Goal: Task Accomplishment & Management: Manage account settings

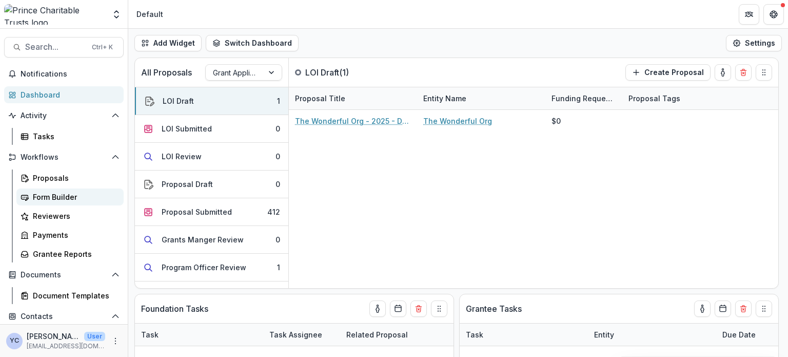
click at [67, 195] on div "Form Builder" at bounding box center [74, 196] width 83 height 11
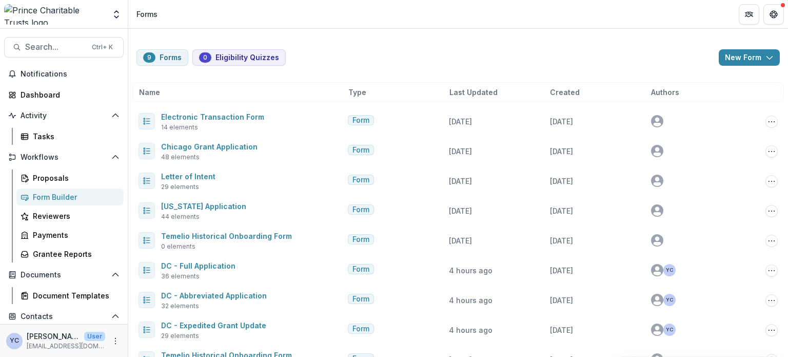
click at [398, 53] on div "9 Forms 0 Eligibility Quizzes New Form New Eligibility Quiz New Form" at bounding box center [459, 57] width 644 height 16
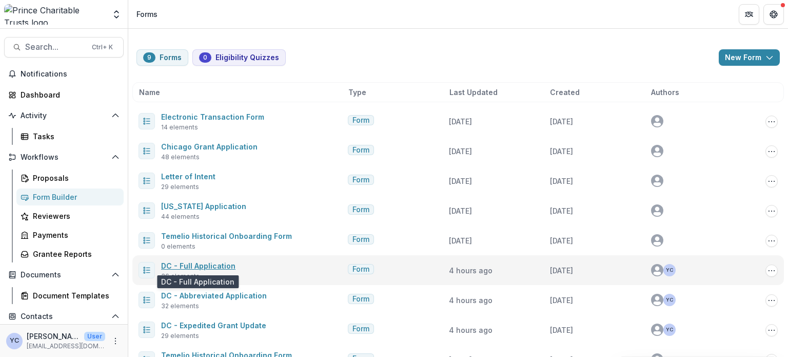
click at [205, 263] on link "DC - Full Application" at bounding box center [198, 265] width 74 height 9
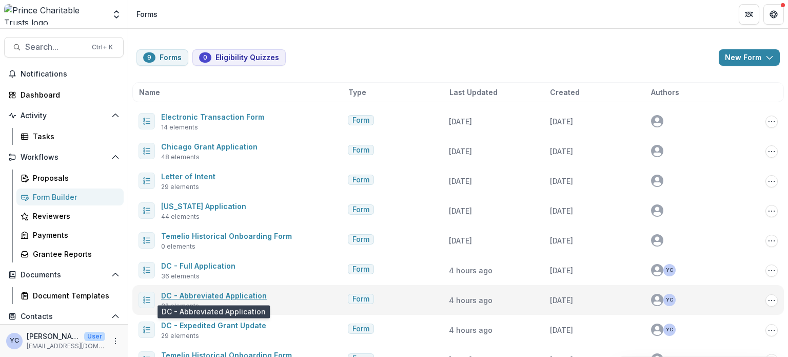
click at [227, 293] on link "DC - Abbreviated Application" at bounding box center [214, 295] width 106 height 9
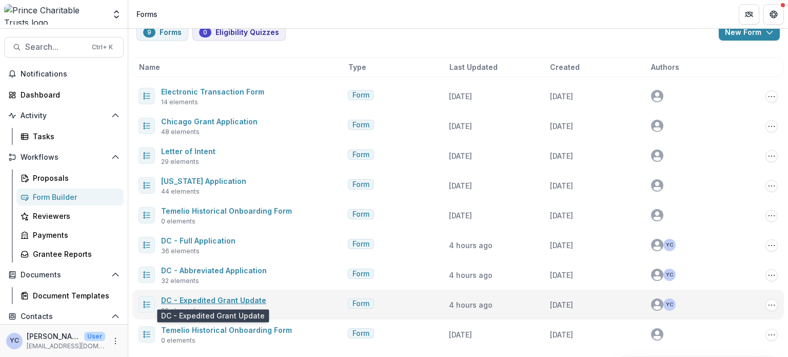
click at [216, 299] on link "DC - Expedited Grant Update" at bounding box center [213, 300] width 105 height 9
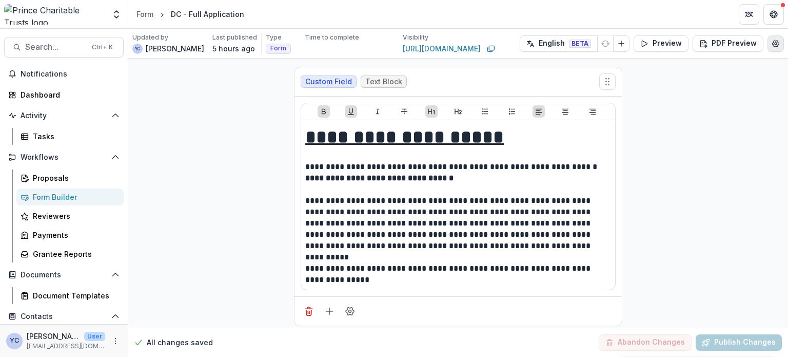
click at [775, 46] on icon "Edit Form Settings" at bounding box center [776, 44] width 7 height 6
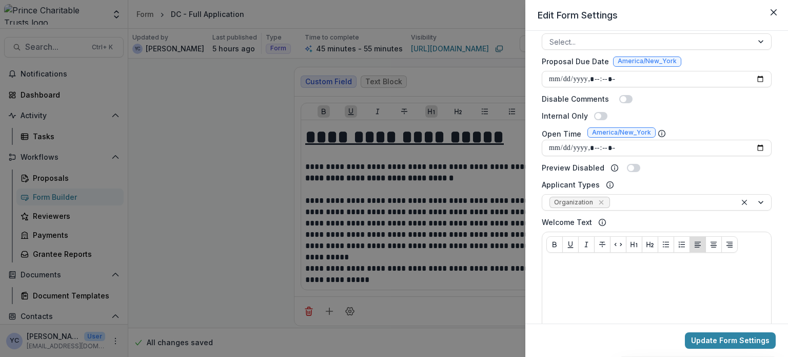
scroll to position [324, 0]
click at [632, 166] on span at bounding box center [633, 169] width 13 height 8
click at [633, 170] on span at bounding box center [636, 169] width 6 height 6
click at [774, 174] on div "**********" at bounding box center [657, 177] width 263 height 293
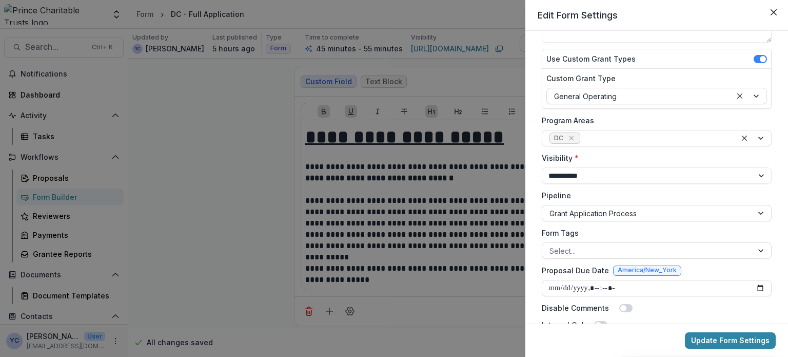
scroll to position [0, 0]
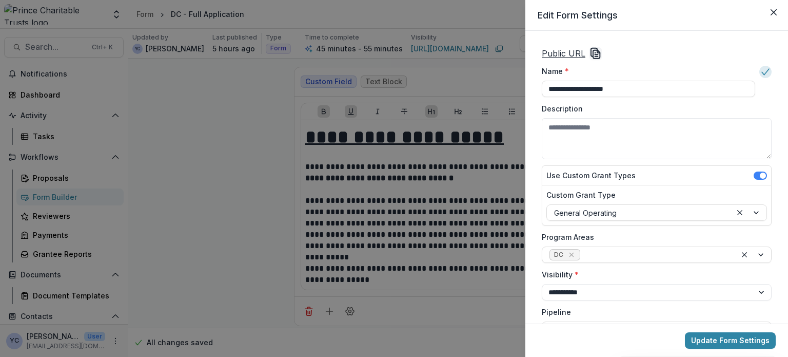
drag, startPoint x: 717, startPoint y: 342, endPoint x: 410, endPoint y: 31, distance: 438.0
click at [717, 342] on button "Update Form Settings" at bounding box center [730, 340] width 91 height 16
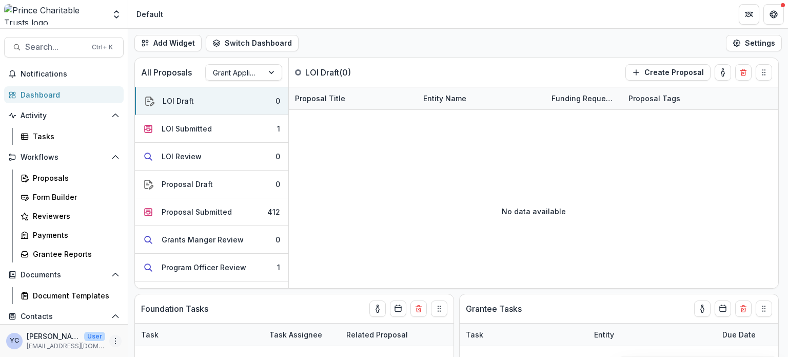
click at [112, 342] on icon "More" at bounding box center [115, 341] width 8 height 8
click at [170, 319] on link "User Settings" at bounding box center [181, 318] width 110 height 17
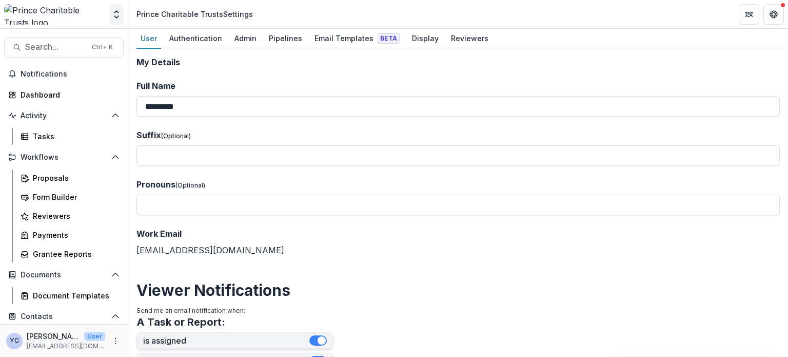
click at [117, 12] on icon "Open entity switcher" at bounding box center [116, 14] width 10 height 10
click at [56, 35] on link "Admin Settings" at bounding box center [64, 39] width 123 height 17
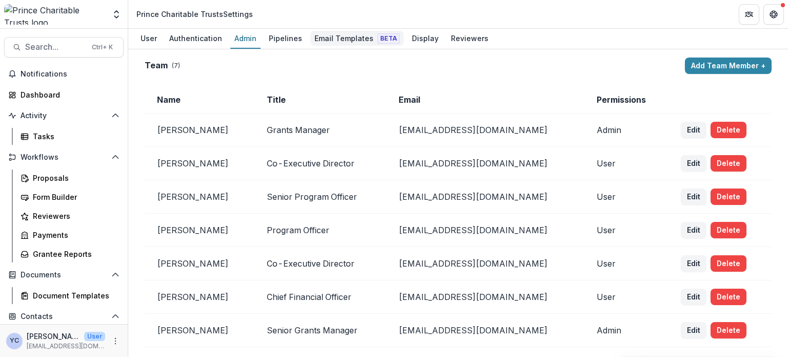
click at [334, 43] on div "Email Templates Beta" at bounding box center [356, 38] width 93 height 15
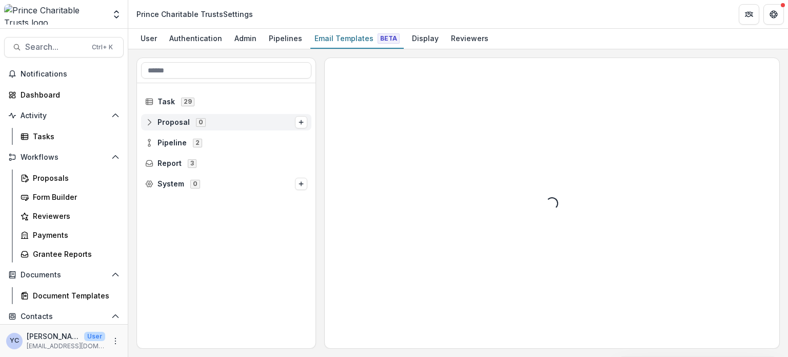
click at [169, 121] on span "Proposal" at bounding box center [174, 122] width 32 height 9
click at [168, 164] on span "Pipeline" at bounding box center [172, 163] width 29 height 9
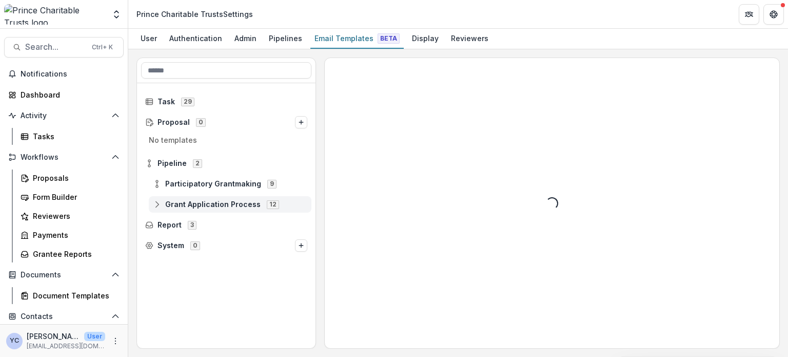
click at [229, 207] on span "Grant Application Process" at bounding box center [212, 204] width 95 height 9
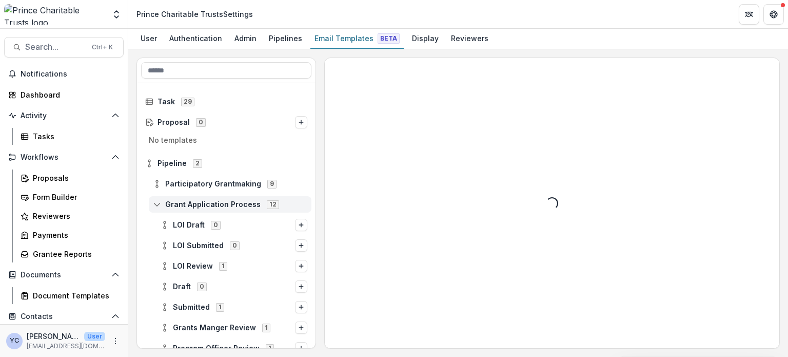
scroll to position [22, 0]
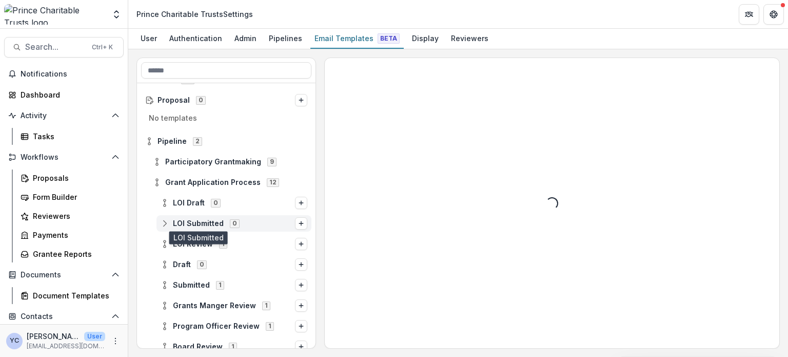
click at [197, 223] on span "LOI Submitted" at bounding box center [198, 223] width 51 height 9
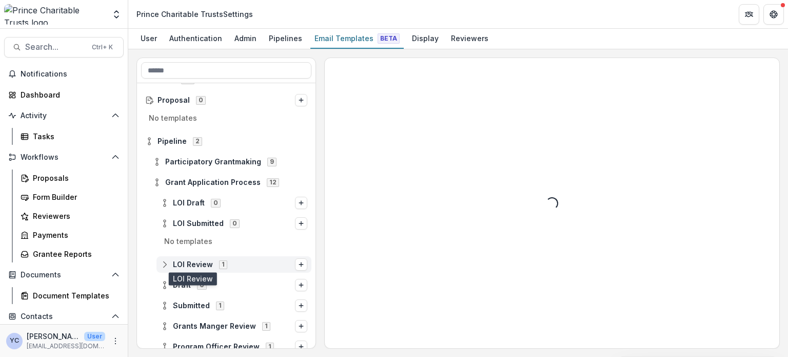
click at [199, 266] on span "LOI Review" at bounding box center [193, 264] width 40 height 9
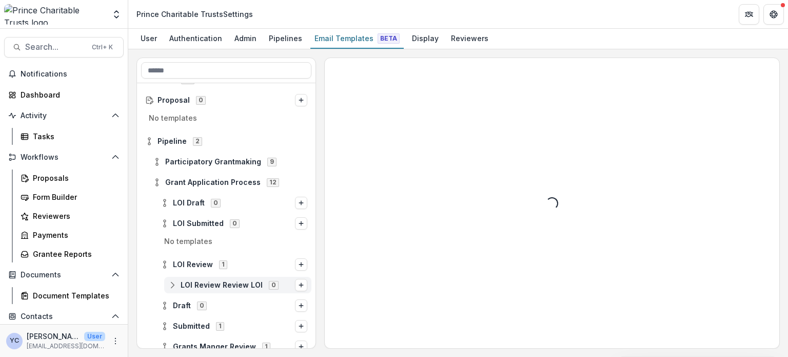
scroll to position [57, 0]
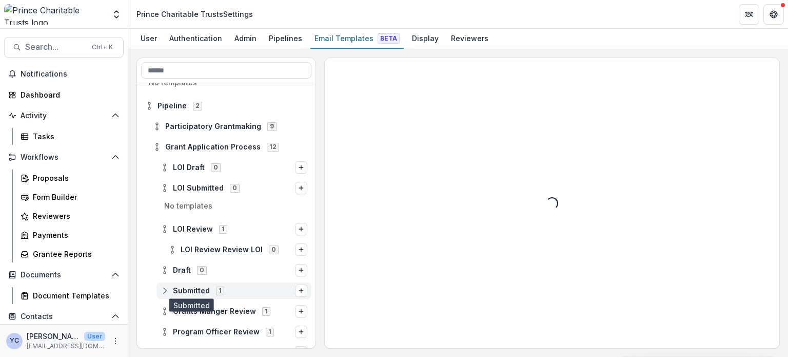
click at [196, 291] on span "Submitted" at bounding box center [191, 290] width 37 height 9
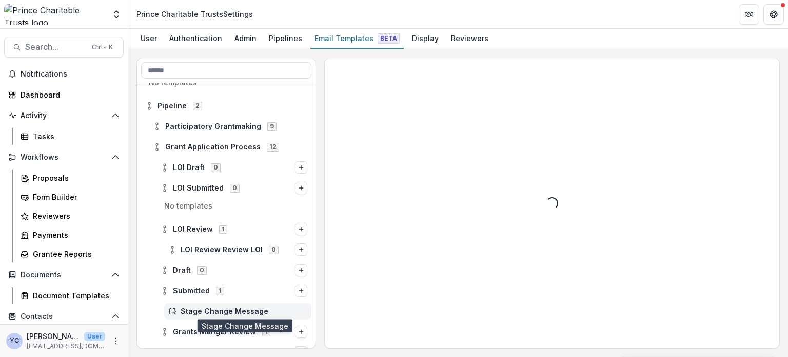
click at [240, 310] on span "Stage Change Message" at bounding box center [244, 311] width 127 height 9
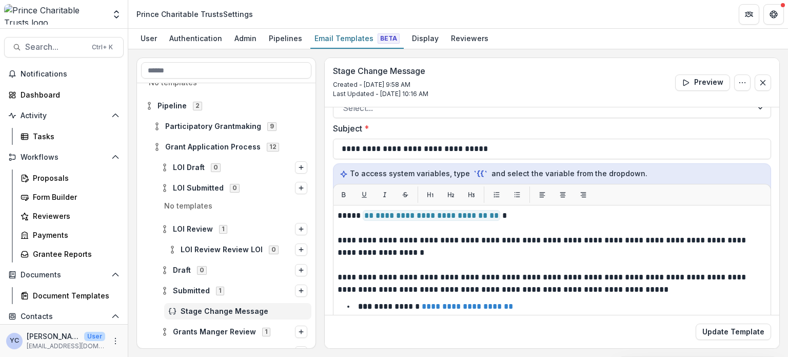
scroll to position [75, 0]
click at [739, 79] on icon "Options" at bounding box center [742, 83] width 8 height 8
click at [619, 51] on div "**********" at bounding box center [458, 202] width 660 height 307
click at [302, 188] on button "Options" at bounding box center [301, 188] width 12 height 12
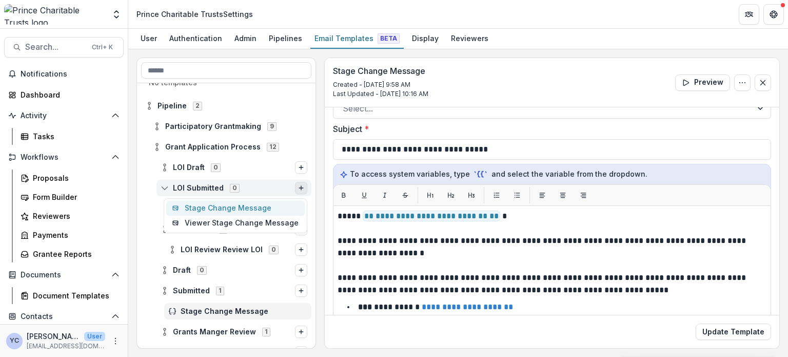
click at [276, 203] on button "Stage Change Message" at bounding box center [235, 208] width 139 height 15
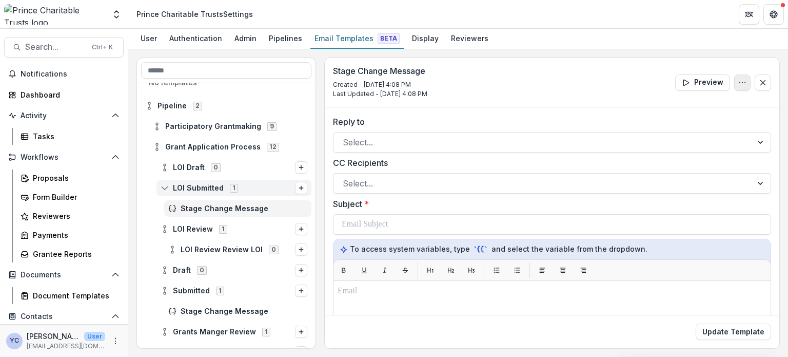
click at [738, 79] on icon "Options" at bounding box center [742, 83] width 8 height 8
click at [561, 92] on div "Stage Change Message Created - Sep 2, 2025 @ 4:08 PM Last Updated - Sep 2, 2025…" at bounding box center [552, 82] width 455 height 49
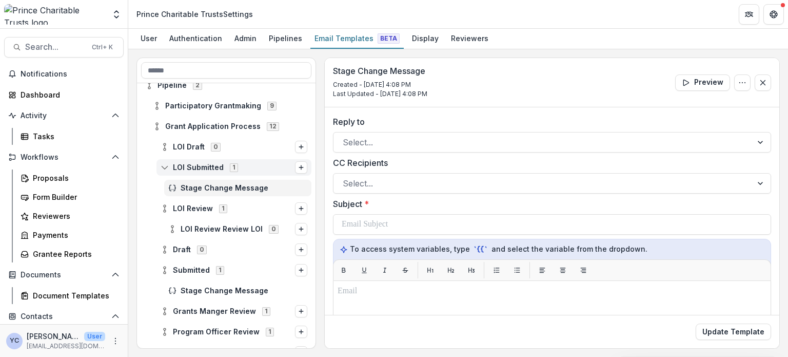
drag, startPoint x: 246, startPoint y: 291, endPoint x: 460, endPoint y: 12, distance: 351.7
click at [460, 12] on header "Prince Charitable Trusts Settings" at bounding box center [458, 14] width 660 height 28
click at [239, 290] on span "Stage Change Message" at bounding box center [244, 290] width 127 height 9
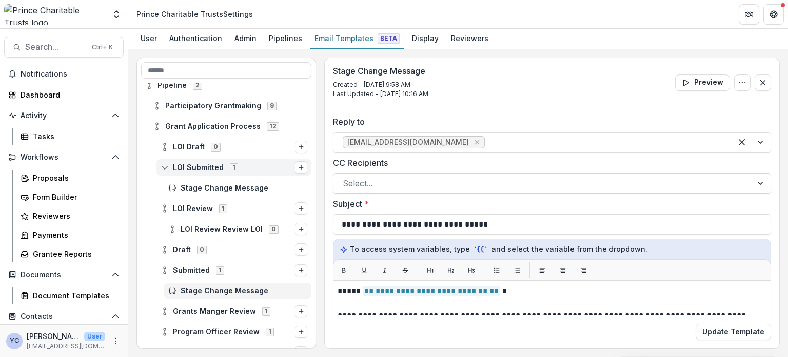
scroll to position [41, 0]
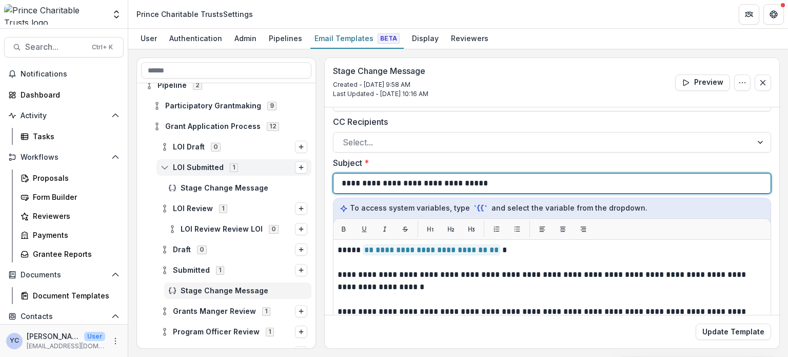
click at [427, 182] on p "**********" at bounding box center [415, 183] width 146 height 12
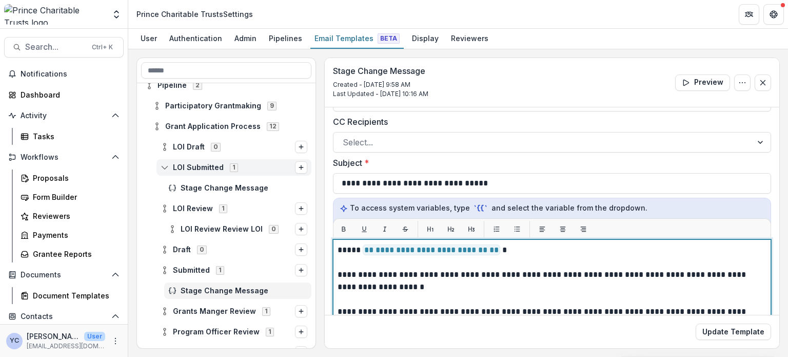
click at [376, 285] on p "**********" at bounding box center [551, 280] width 426 height 25
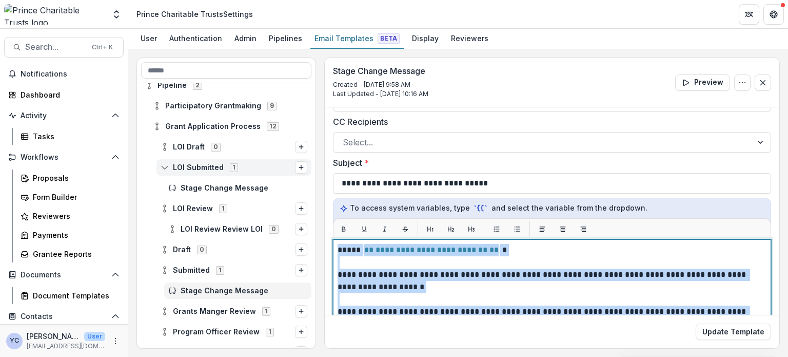
copy div "**********"
click at [376, 285] on p "**********" at bounding box center [551, 280] width 426 height 25
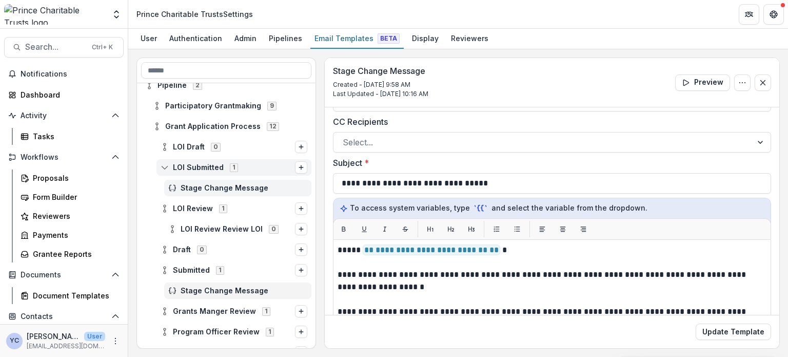
click at [209, 186] on span "Stage Change Message" at bounding box center [244, 188] width 127 height 9
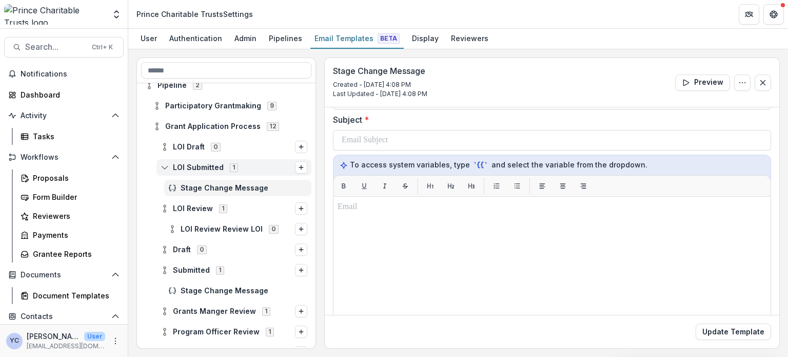
scroll to position [90, 0]
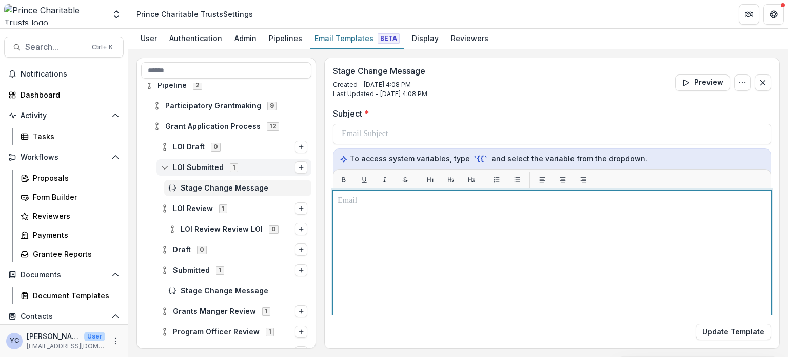
click at [367, 226] on div at bounding box center [552, 318] width 429 height 247
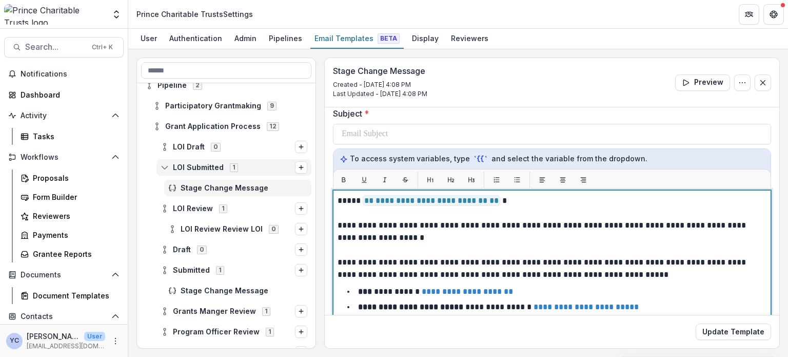
click at [393, 223] on p "**********" at bounding box center [551, 231] width 426 height 25
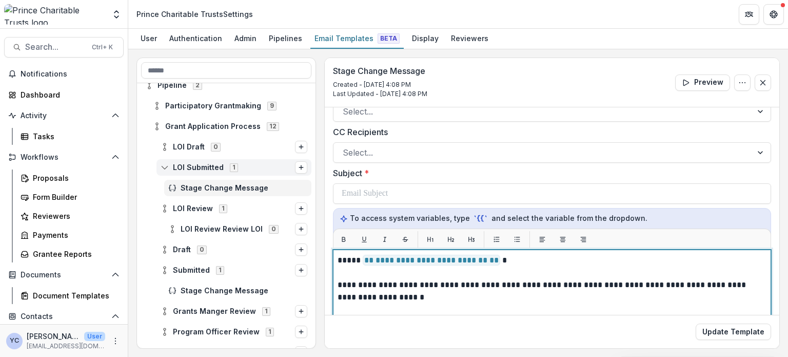
scroll to position [29, 0]
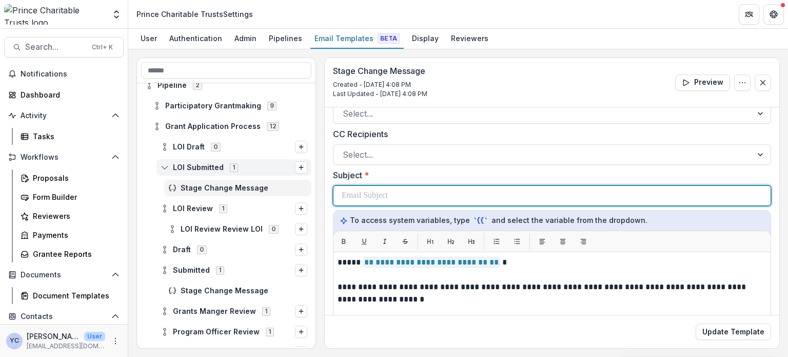
click at [352, 192] on p at bounding box center [365, 195] width 46 height 12
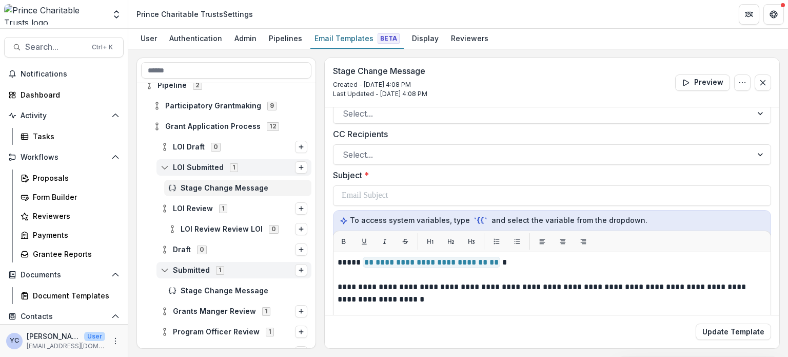
click at [189, 268] on span "Submitted" at bounding box center [191, 270] width 37 height 9
click at [217, 287] on span "Grants Manger Review" at bounding box center [214, 290] width 83 height 9
click at [192, 272] on span "Submitted" at bounding box center [191, 270] width 37 height 9
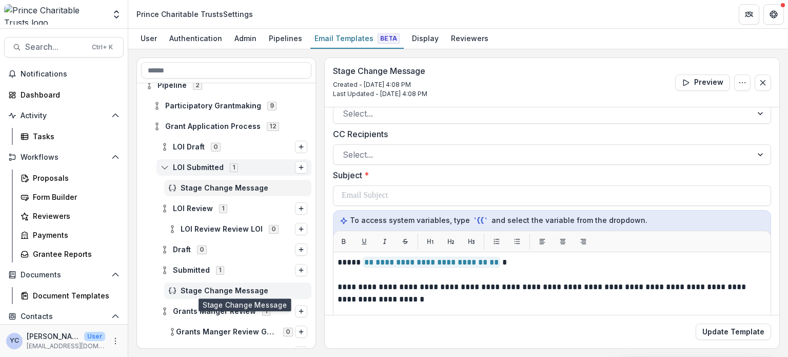
click at [207, 290] on span "Stage Change Message" at bounding box center [244, 290] width 127 height 9
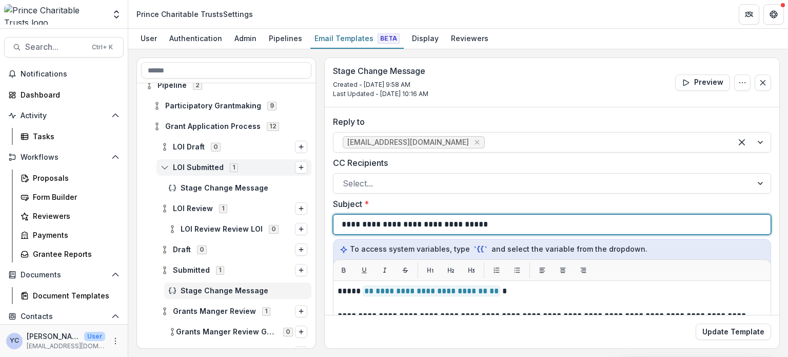
click at [393, 224] on p "**********" at bounding box center [415, 224] width 146 height 12
copy p "**********"
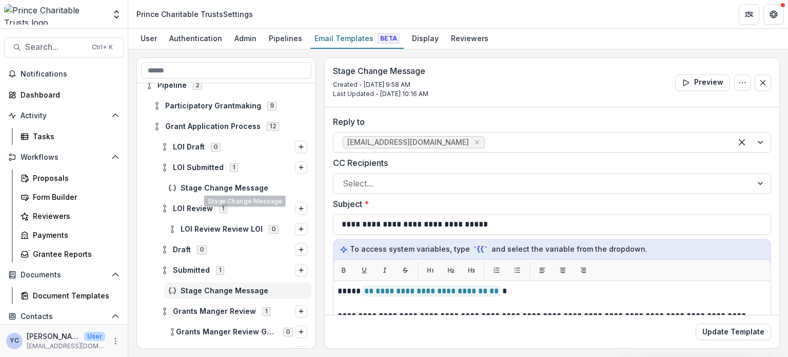
click at [212, 197] on div "Stage Change Message" at bounding box center [226, 188] width 179 height 21
click at [227, 190] on span "Stage Change Message" at bounding box center [244, 188] width 127 height 9
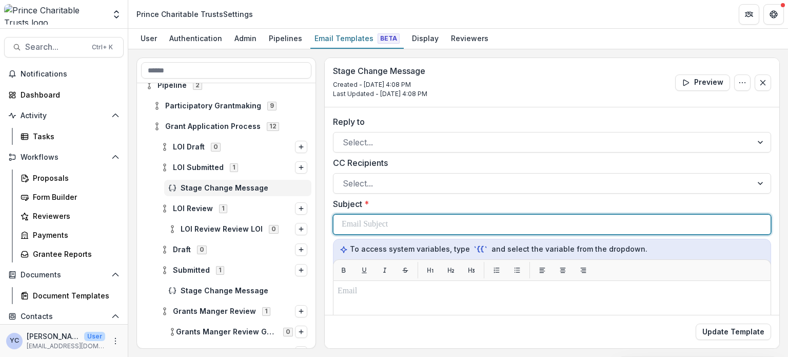
click at [388, 219] on p at bounding box center [365, 224] width 46 height 12
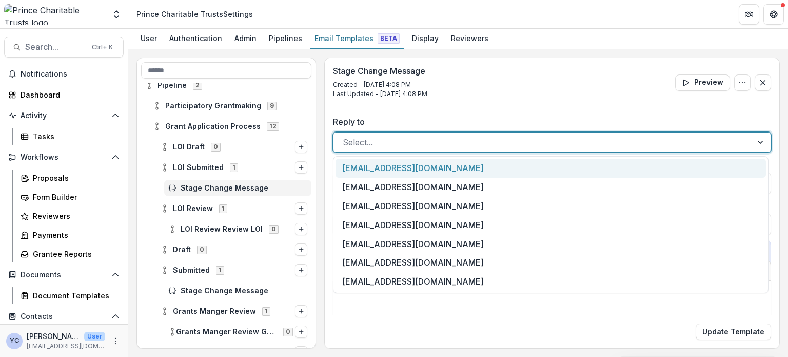
click at [365, 145] on div at bounding box center [543, 142] width 400 height 14
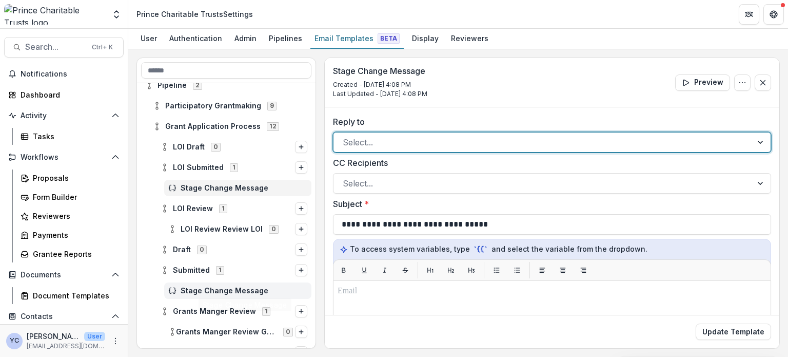
click at [201, 290] on span "Stage Change Message" at bounding box center [244, 290] width 127 height 9
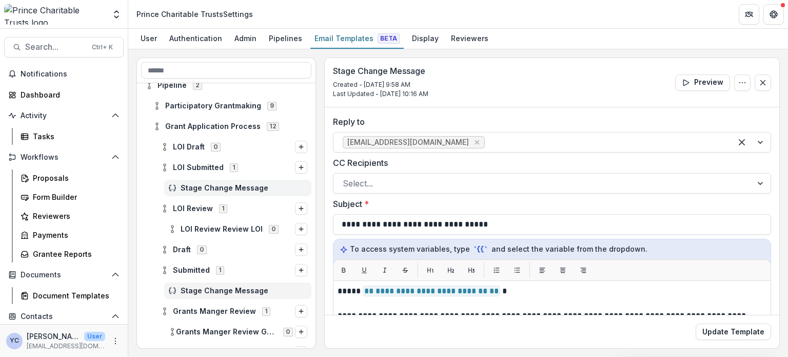
click at [205, 189] on span "Stage Change Message" at bounding box center [244, 188] width 127 height 9
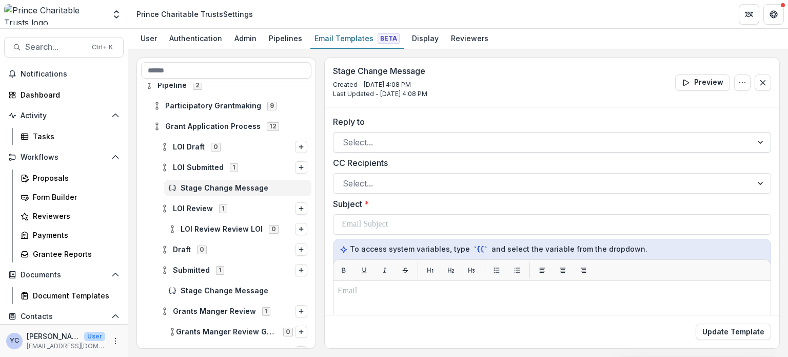
click at [363, 143] on div at bounding box center [543, 142] width 400 height 14
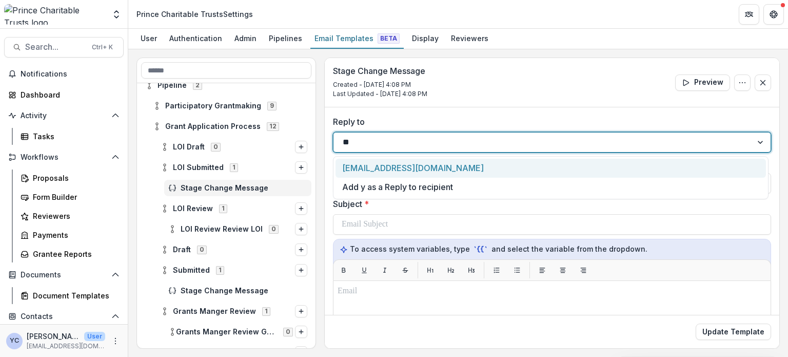
type input "***"
click at [390, 164] on div "[EMAIL_ADDRESS][DOMAIN_NAME]" at bounding box center [551, 168] width 431 height 19
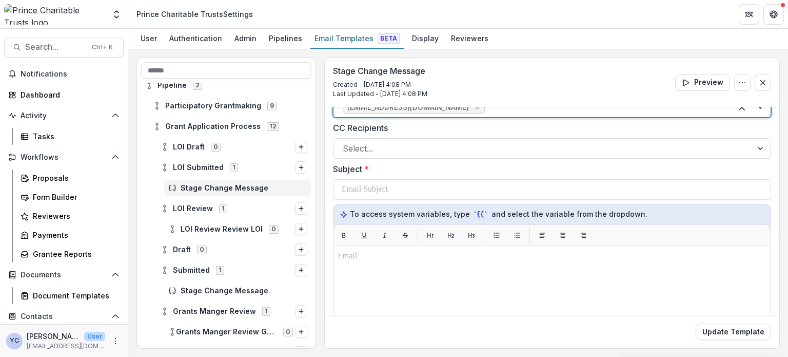
scroll to position [36, 0]
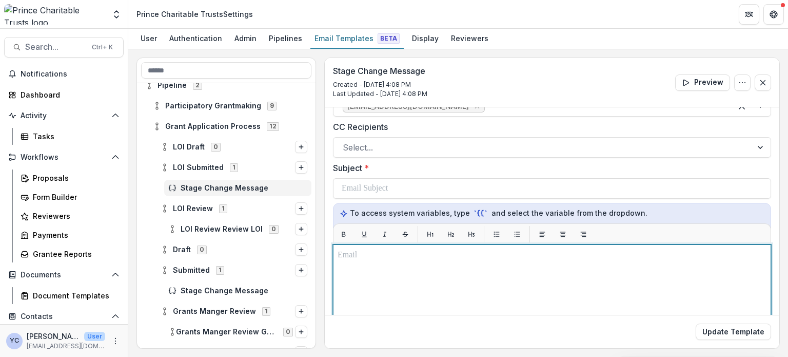
scroll to position [23, 0]
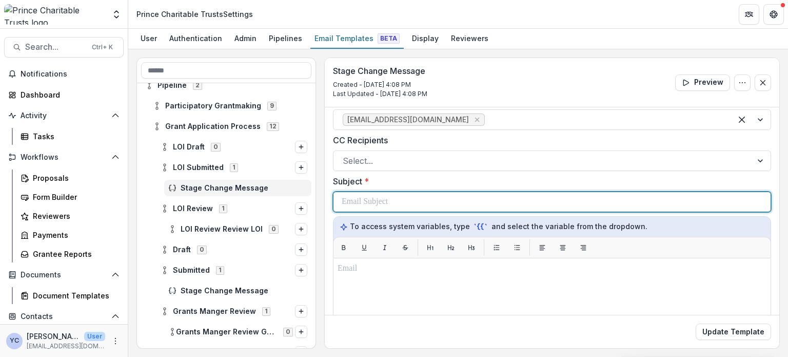
click at [387, 198] on p at bounding box center [365, 202] width 46 height 12
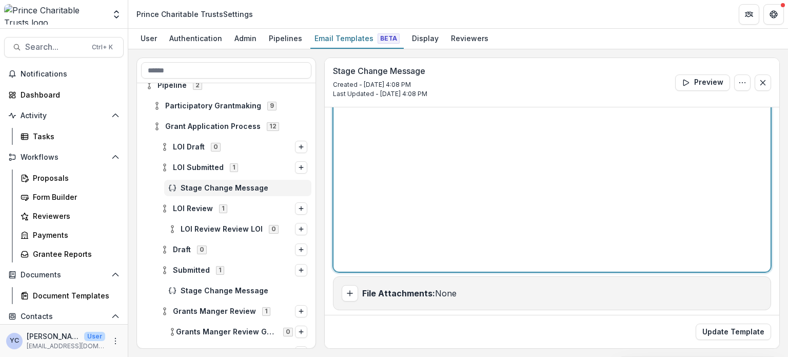
scroll to position [266, 0]
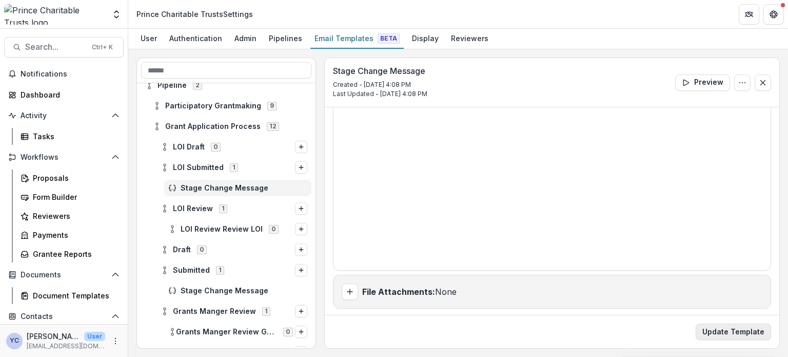
click at [702, 333] on button "Update Template" at bounding box center [733, 331] width 75 height 16
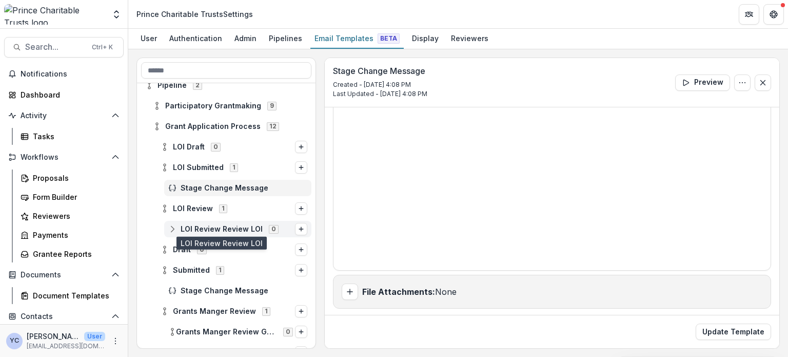
click at [216, 229] on span "LOI Review Review LOI" at bounding box center [222, 229] width 82 height 9
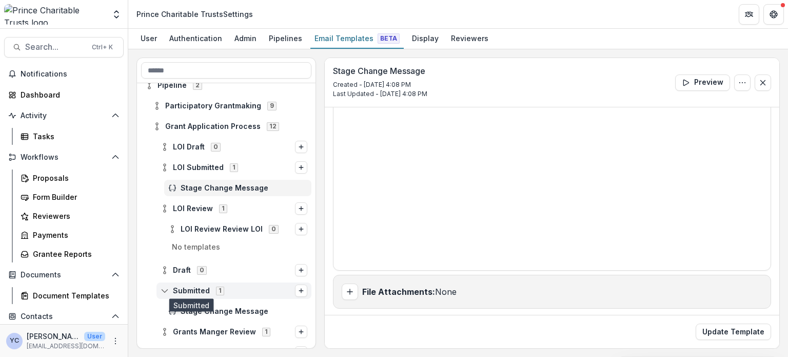
click at [195, 291] on span "Submitted" at bounding box center [191, 290] width 37 height 9
click at [215, 315] on div "Stage Change Message" at bounding box center [237, 311] width 147 height 16
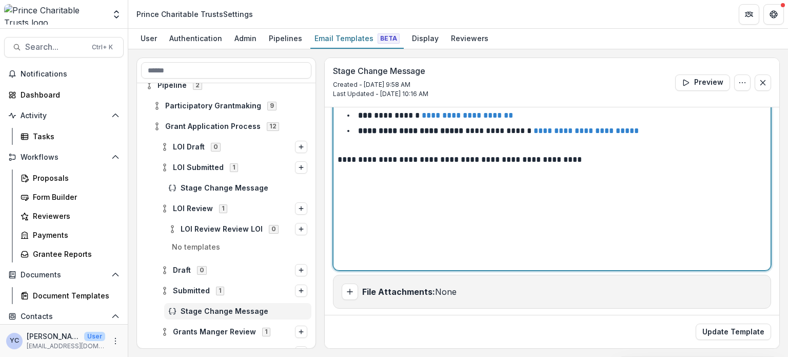
click at [378, 169] on div "**********" at bounding box center [552, 141] width 429 height 247
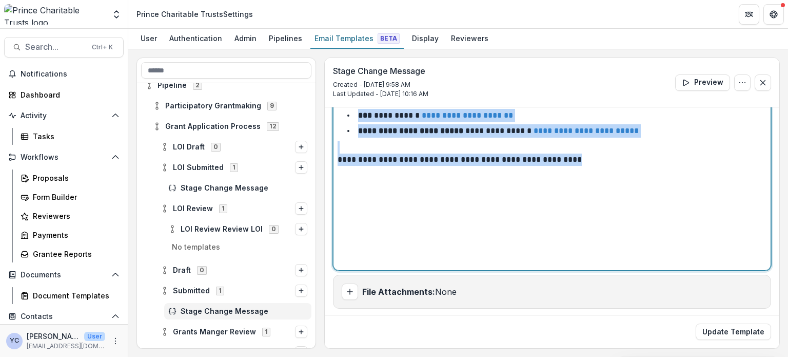
copy div "**********"
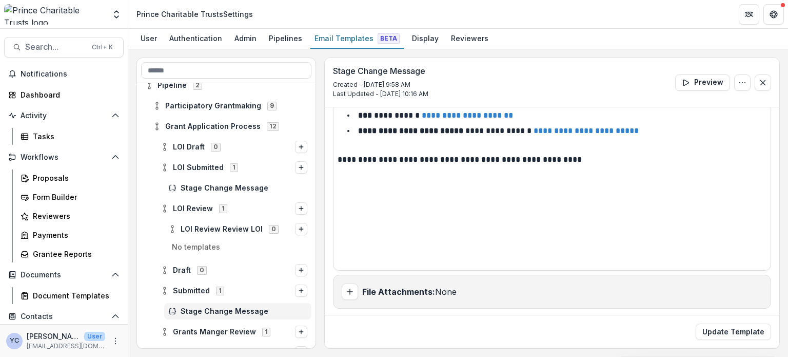
click at [401, 341] on div "Update Template" at bounding box center [552, 331] width 455 height 33
click at [215, 190] on span "Stage Change Message" at bounding box center [244, 188] width 127 height 9
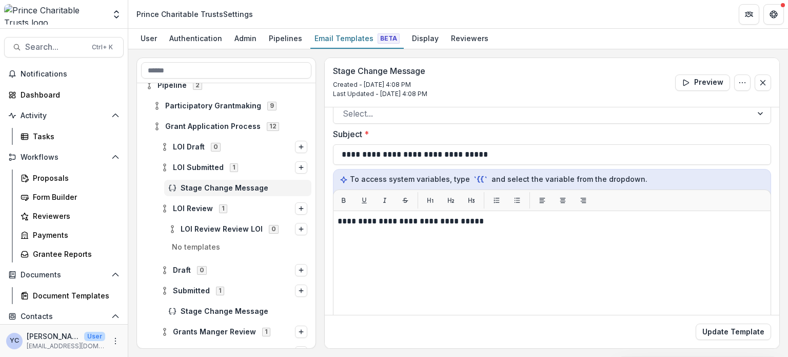
scroll to position [72, 0]
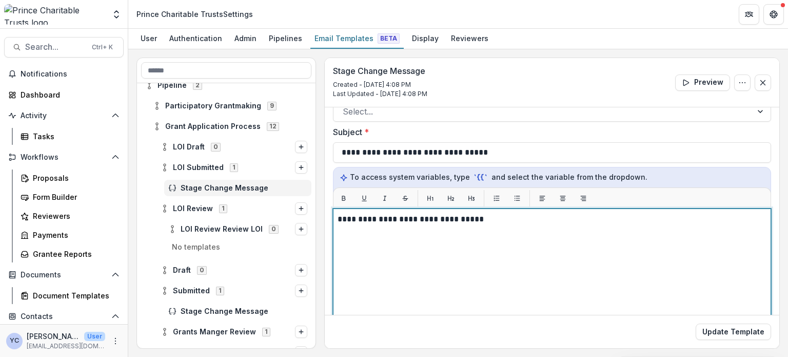
click at [407, 245] on div "**********" at bounding box center [552, 336] width 429 height 247
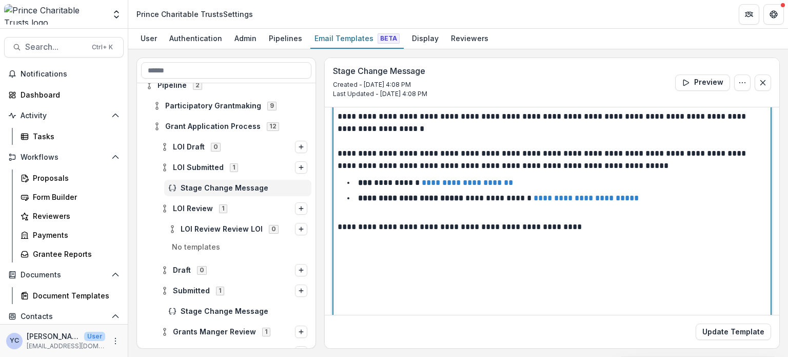
scroll to position [199, 0]
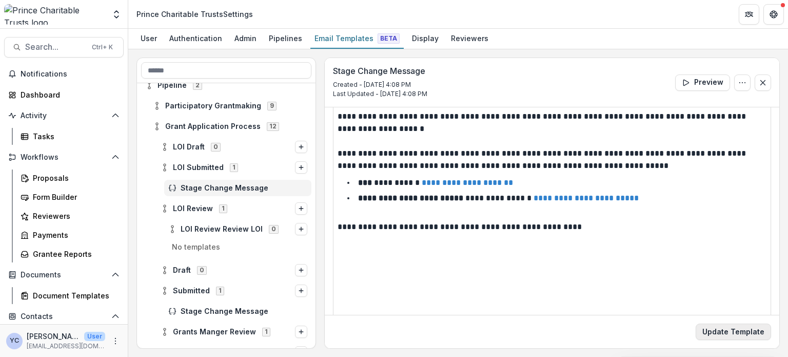
click at [728, 331] on button "Update Template" at bounding box center [733, 331] width 75 height 16
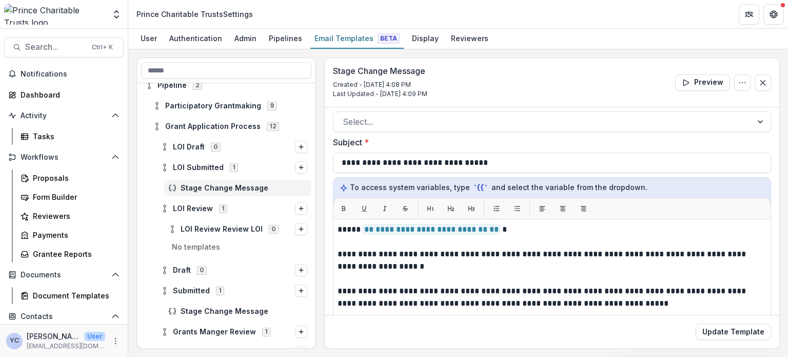
scroll to position [0, 0]
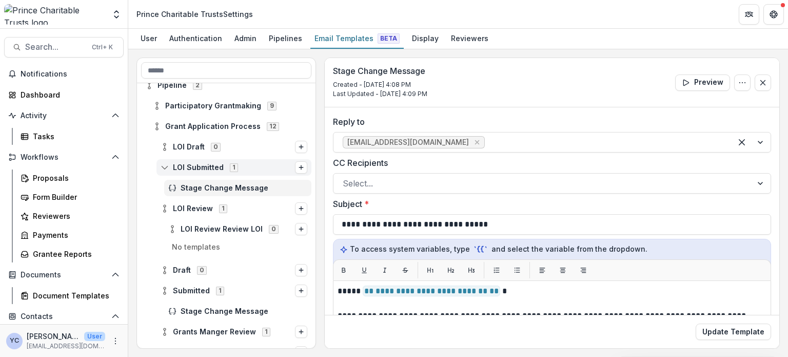
click at [210, 172] on div "LOI Submitted 1" at bounding box center [234, 167] width 155 height 16
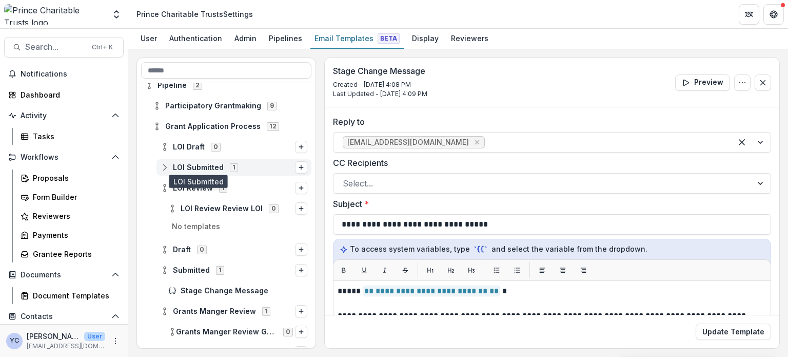
click at [190, 168] on span "LOI Submitted" at bounding box center [198, 167] width 51 height 9
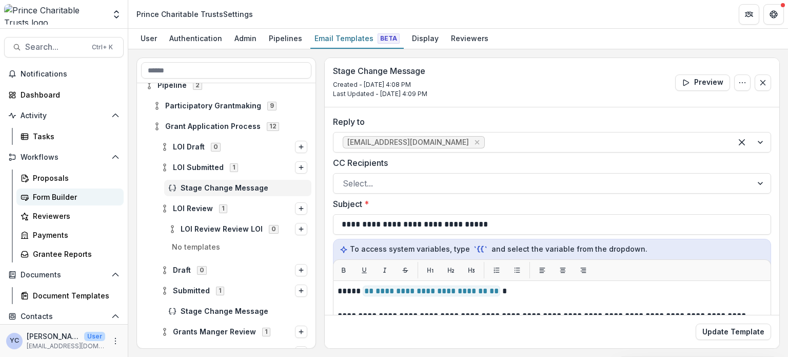
click at [61, 197] on div "Form Builder" at bounding box center [74, 196] width 83 height 11
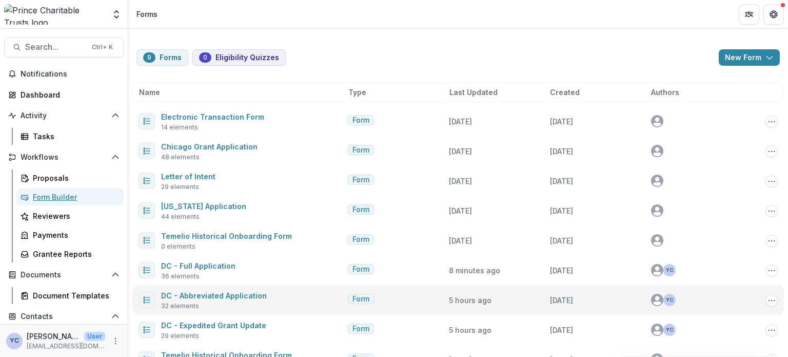
scroll to position [25, 0]
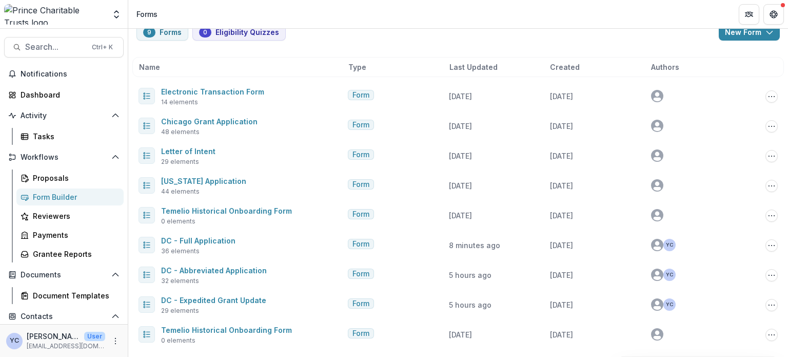
click at [57, 17] on img at bounding box center [54, 14] width 101 height 21
click at [48, 95] on div "Dashboard" at bounding box center [68, 94] width 95 height 11
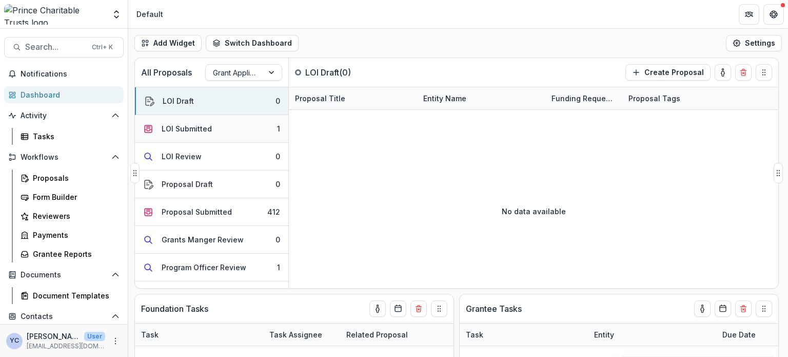
click at [211, 124] on button "LOI Submitted 1" at bounding box center [211, 129] width 153 height 28
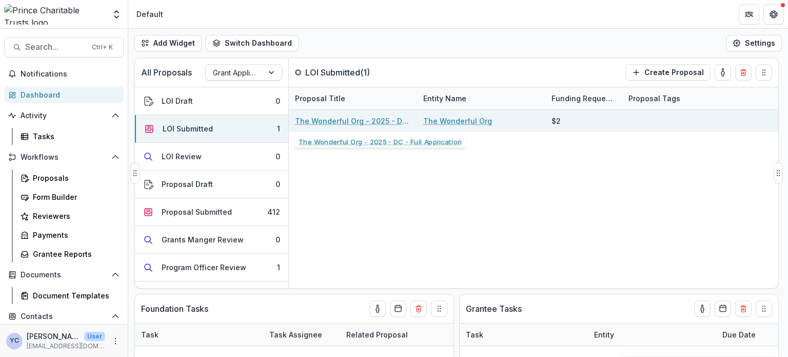
click at [367, 123] on link "The Wonderful Org - 2025 - DC - Full Application" at bounding box center [353, 120] width 116 height 11
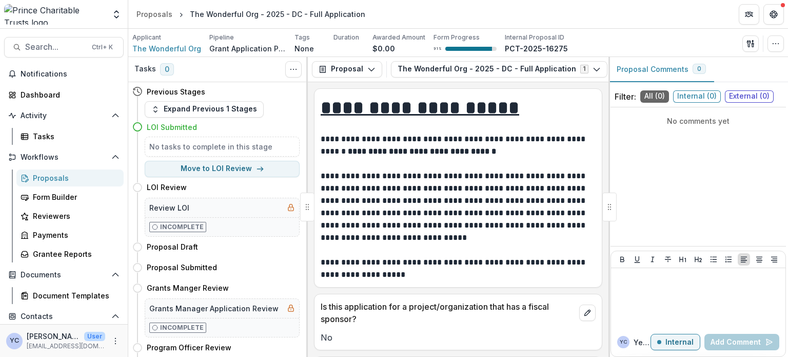
click at [457, 172] on p "**********" at bounding box center [457, 207] width 273 height 74
click at [432, 197] on p "**********" at bounding box center [457, 207] width 273 height 74
click at [294, 70] on icon "Toggle View Cancelled Tasks" at bounding box center [293, 69] width 8 height 8
click at [389, 187] on p "**********" at bounding box center [457, 207] width 273 height 74
click at [363, 67] on button "Proposal" at bounding box center [347, 69] width 70 height 16
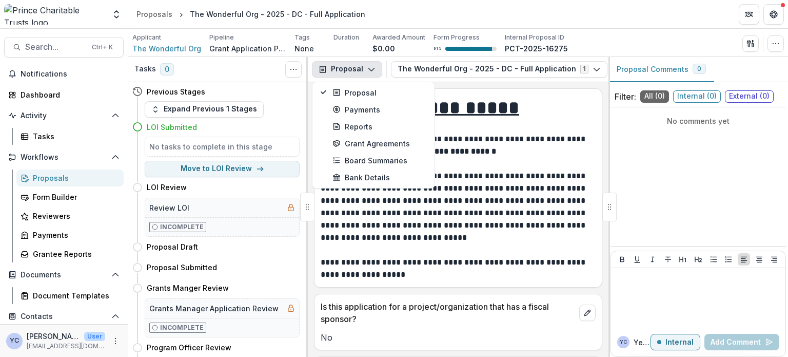
click at [487, 215] on p "**********" at bounding box center [457, 207] width 273 height 74
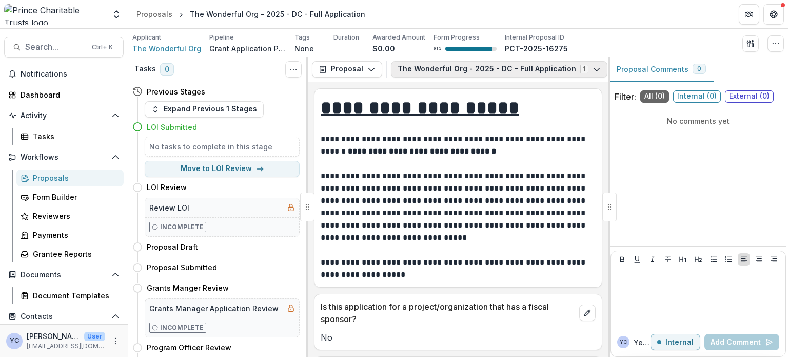
click at [593, 66] on icon "button" at bounding box center [597, 69] width 8 height 8
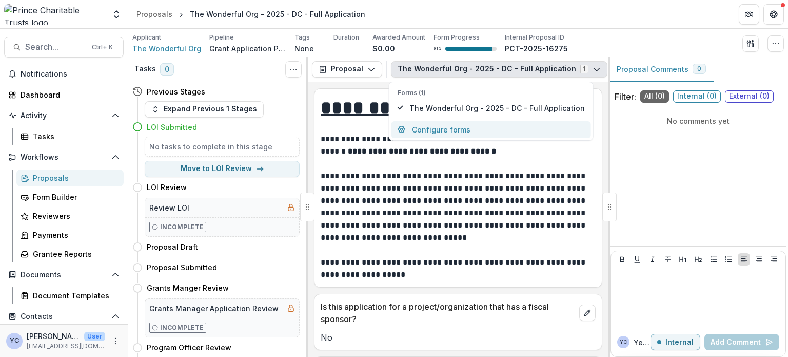
click at [431, 130] on button "Configure forms" at bounding box center [492, 129] width 200 height 17
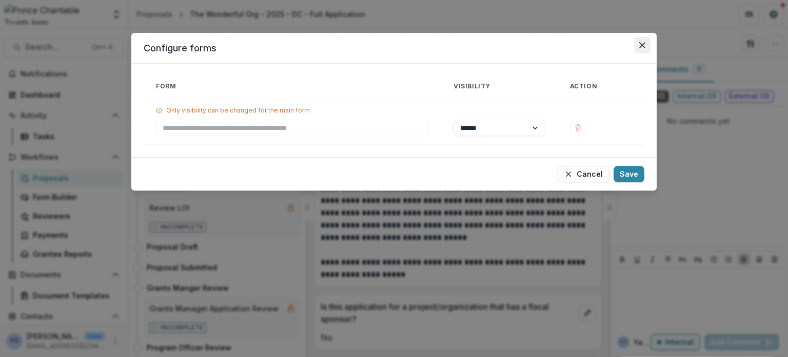
click at [639, 45] on icon "Close" at bounding box center [642, 45] width 6 height 6
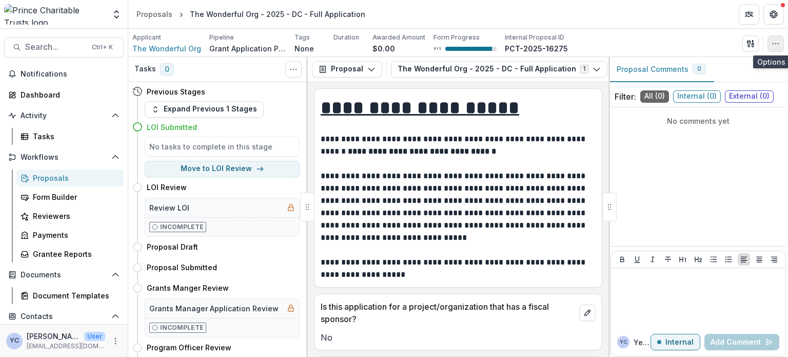
click at [774, 47] on icon "button" at bounding box center [776, 44] width 8 height 8
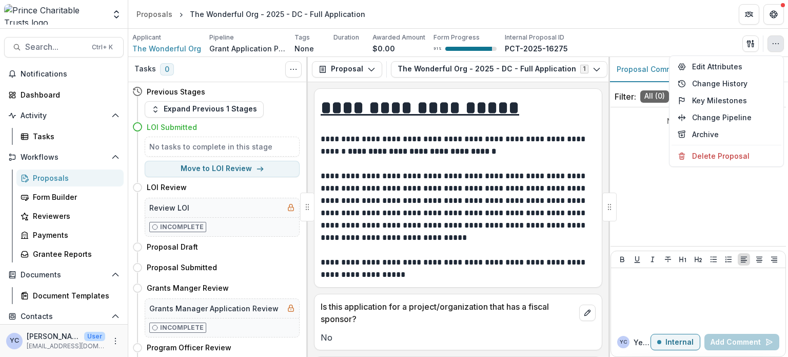
click at [487, 219] on p "**********" at bounding box center [457, 207] width 273 height 74
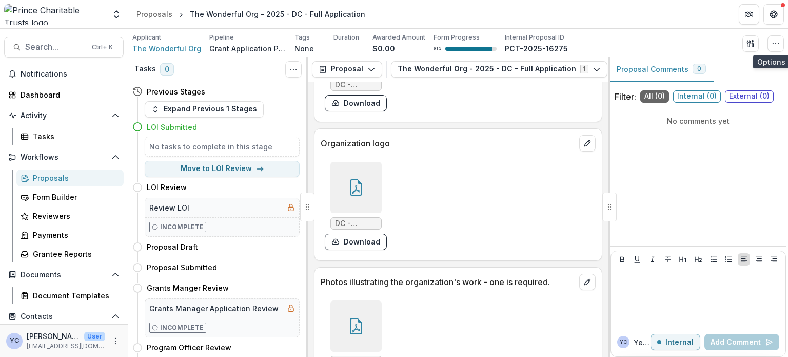
scroll to position [1951, 0]
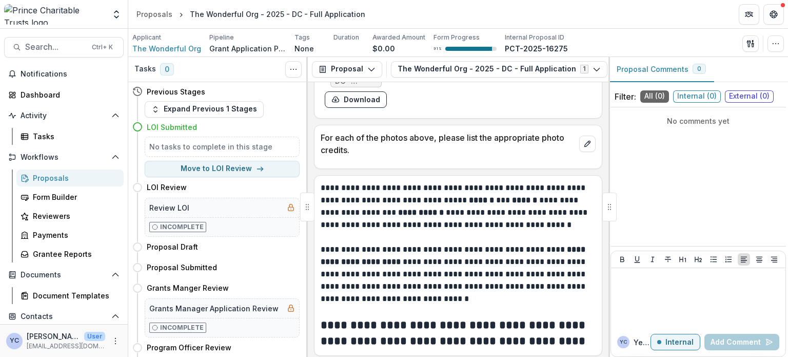
click at [397, 221] on p "**********" at bounding box center [457, 206] width 273 height 49
click at [431, 267] on p "**********" at bounding box center [457, 274] width 273 height 62
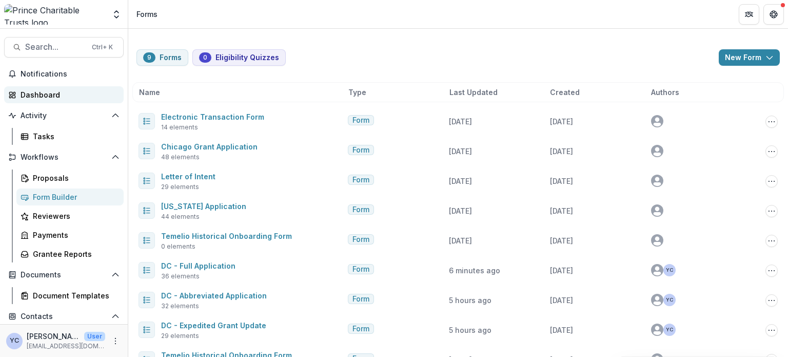
click at [35, 92] on div "Dashboard" at bounding box center [68, 94] width 95 height 11
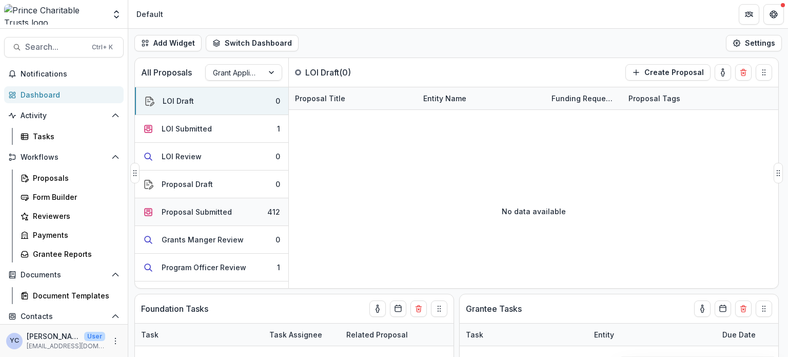
click at [187, 215] on div "Proposal Submitted" at bounding box center [197, 211] width 70 height 11
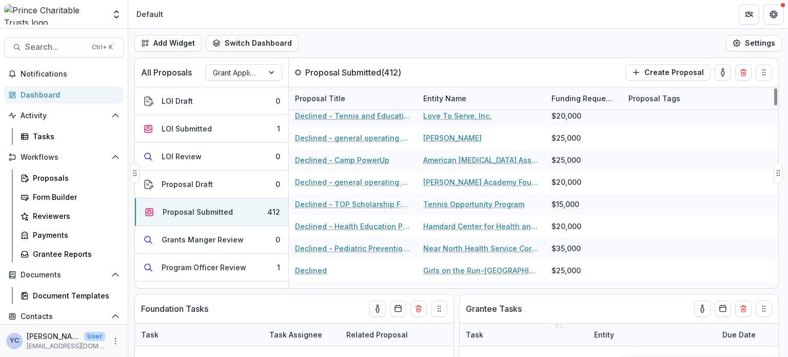
scroll to position [3387, 0]
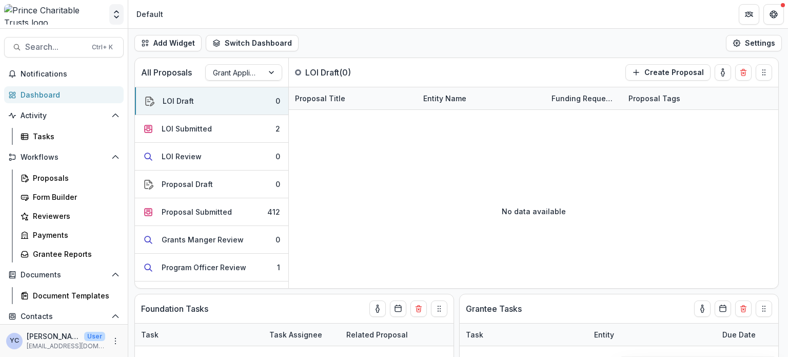
click at [114, 16] on icon "Open entity switcher" at bounding box center [116, 14] width 10 height 10
click at [42, 49] on div "Team Settings Admin Settings" at bounding box center [64, 40] width 128 height 22
click at [56, 42] on link "Admin Settings" at bounding box center [64, 39] width 123 height 17
